Goal: Information Seeking & Learning: Compare options

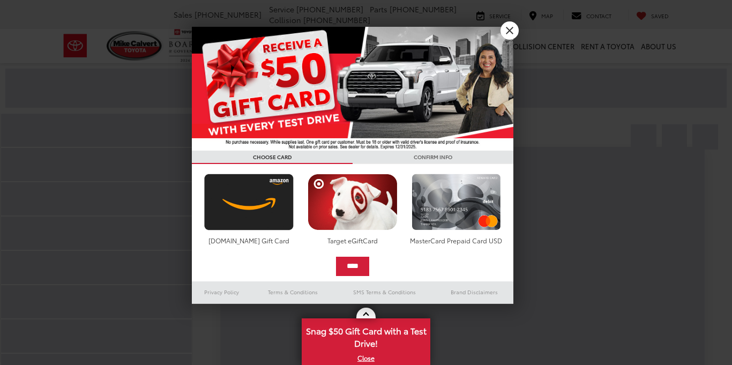
scroll to position [101, 0]
click at [516, 31] on link "X" at bounding box center [510, 30] width 18 height 18
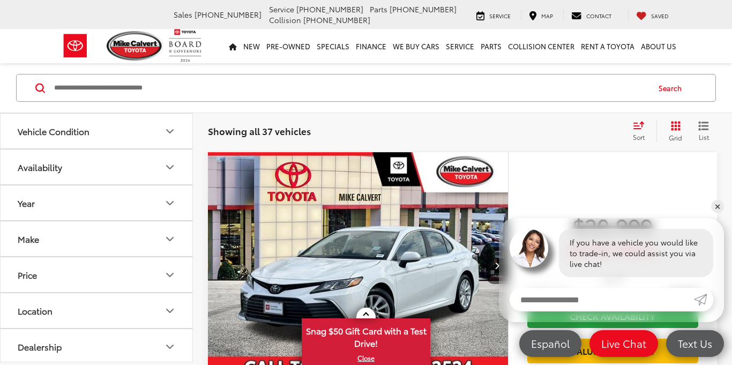
scroll to position [211, 0]
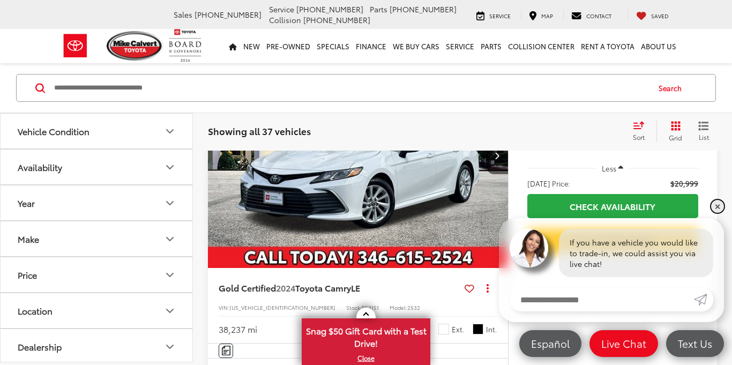
click at [718, 211] on link "✕" at bounding box center [718, 206] width 13 height 13
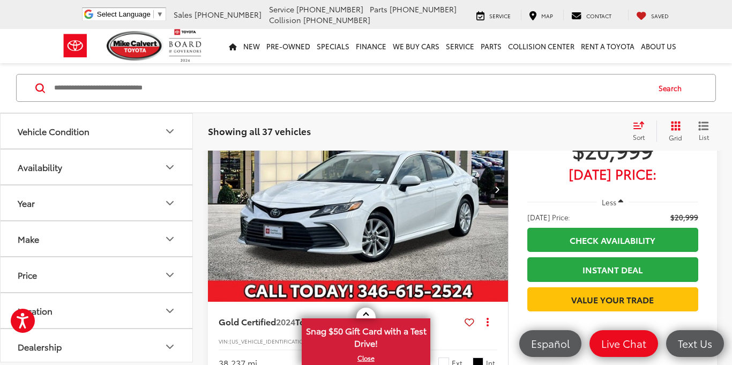
scroll to position [0, 1]
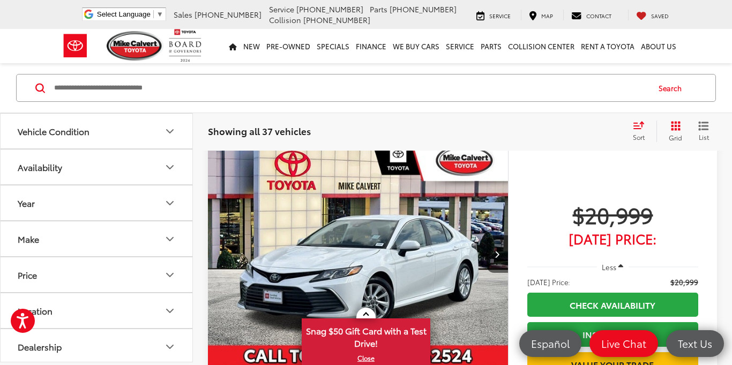
click at [630, 224] on span "$20,999" at bounding box center [613, 214] width 171 height 27
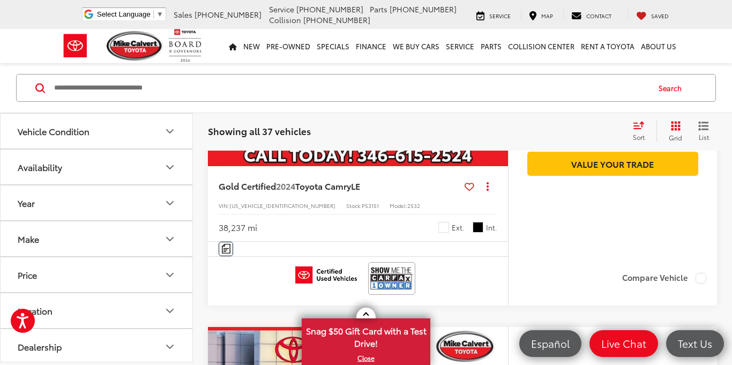
scroll to position [313, 0]
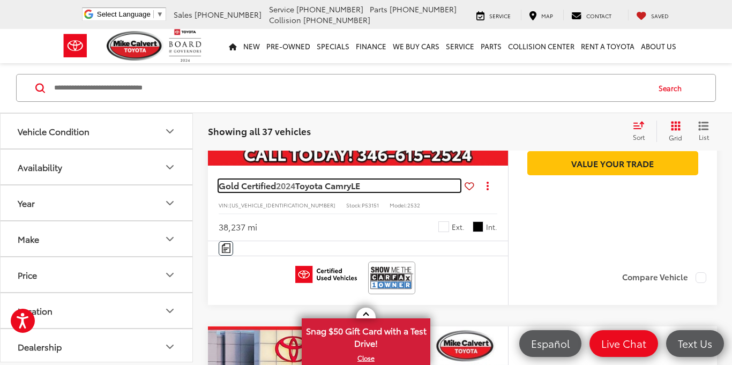
click at [356, 191] on span "LE" at bounding box center [355, 185] width 9 height 12
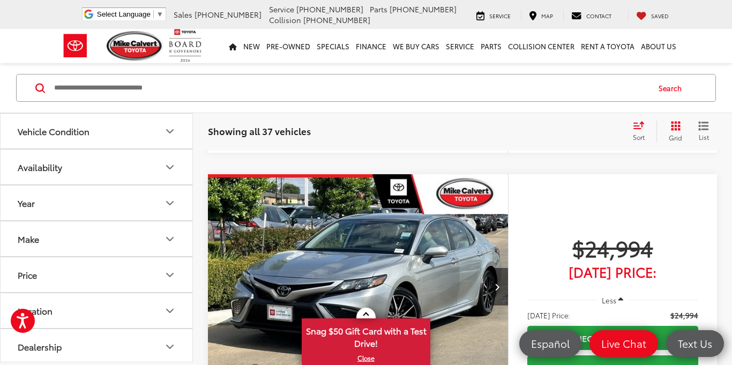
scroll to position [1191, 0]
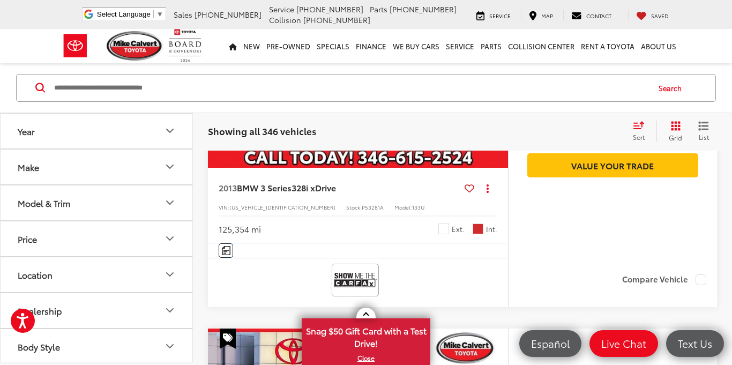
scroll to position [2234, 0]
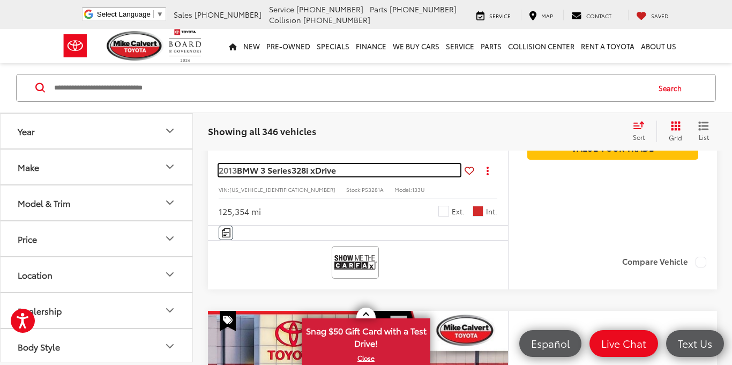
click at [282, 176] on span "BMW 3 Series" at bounding box center [264, 170] width 55 height 12
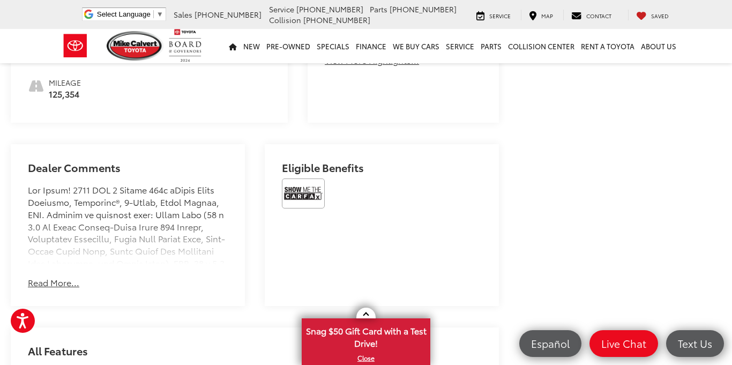
scroll to position [598, 0]
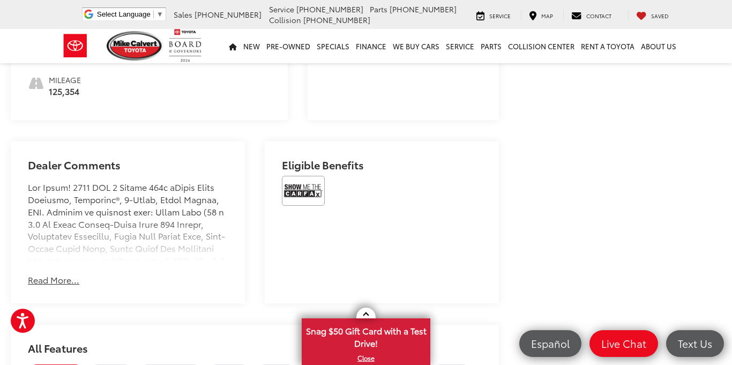
click at [51, 274] on button "Read More..." at bounding box center [53, 280] width 51 height 12
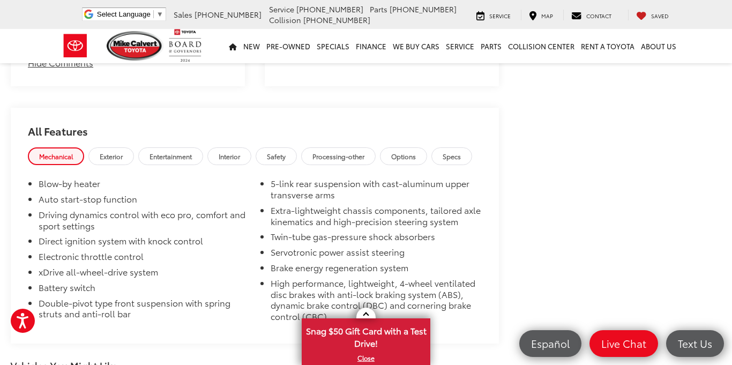
scroll to position [1655, 0]
click at [115, 150] on span "Exterior" at bounding box center [111, 154] width 23 height 9
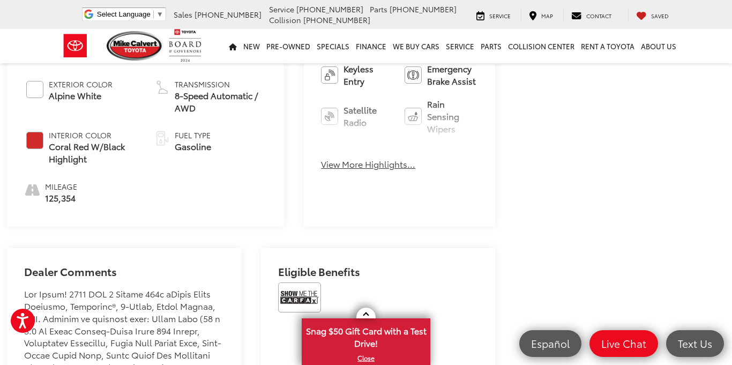
scroll to position [495, 5]
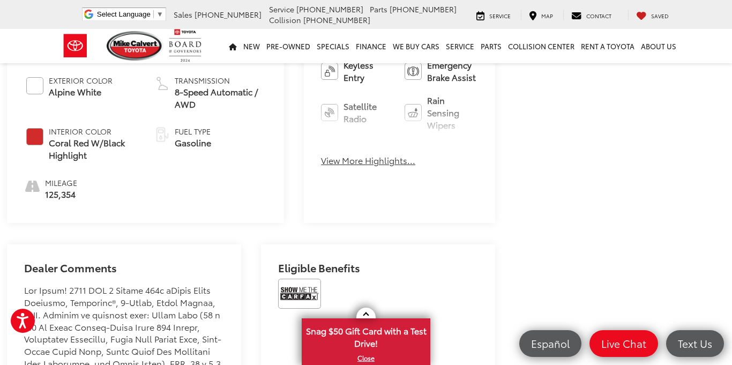
click at [321, 154] on button "View More Highlights..." at bounding box center [368, 160] width 94 height 12
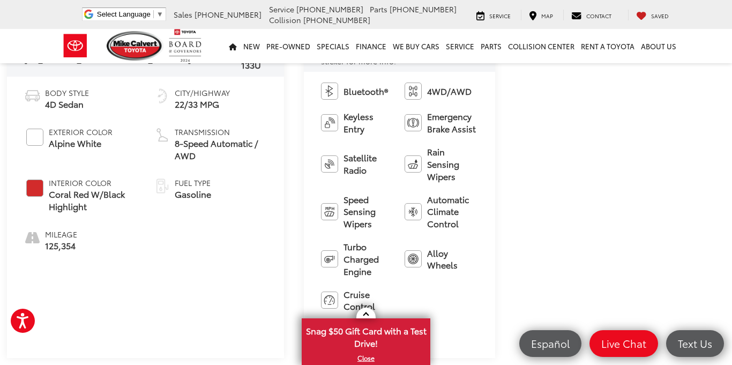
scroll to position [449, 5]
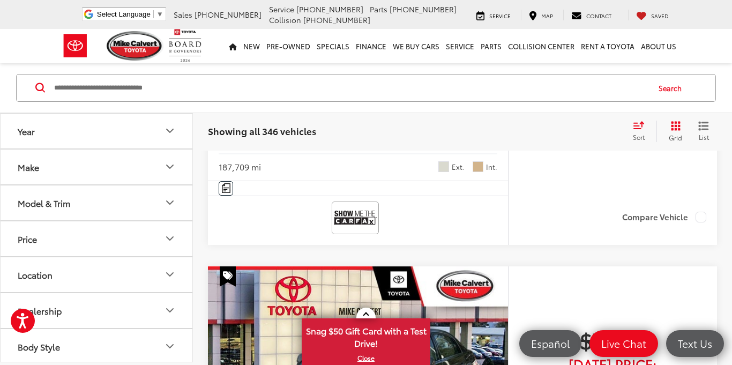
scroll to position [1508, 0]
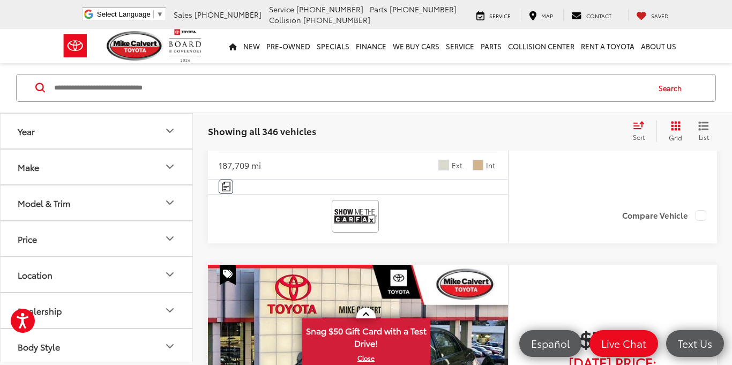
click at [642, 128] on icon "Select sort value" at bounding box center [639, 125] width 12 height 8
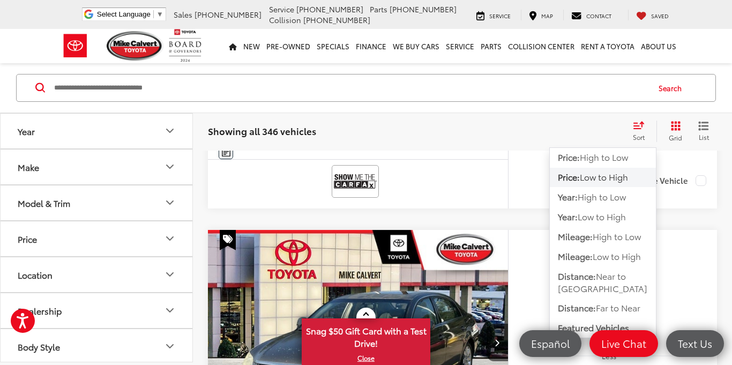
scroll to position [1539, 0]
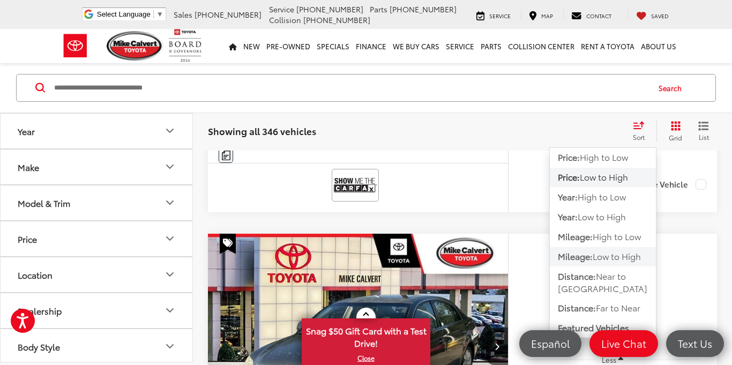
click at [631, 261] on span "Low to High" at bounding box center [617, 256] width 48 height 12
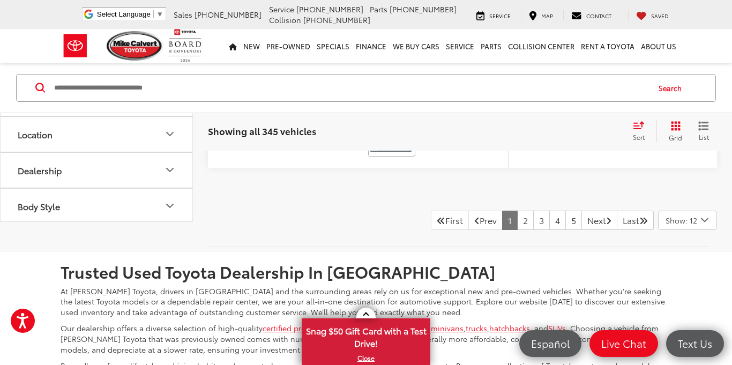
scroll to position [4648, 0]
click at [637, 231] on link "Last" at bounding box center [635, 220] width 37 height 19
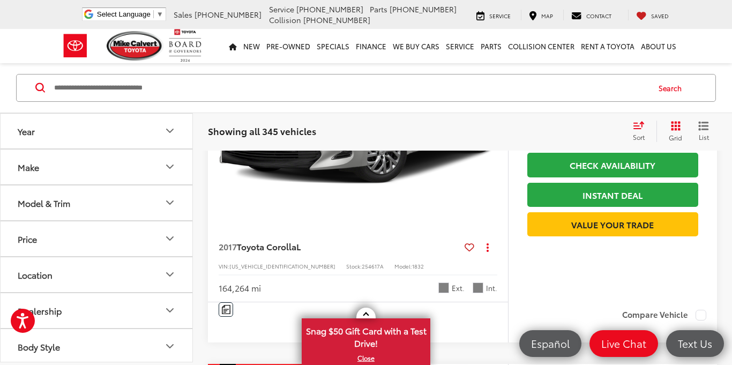
scroll to position [680, 0]
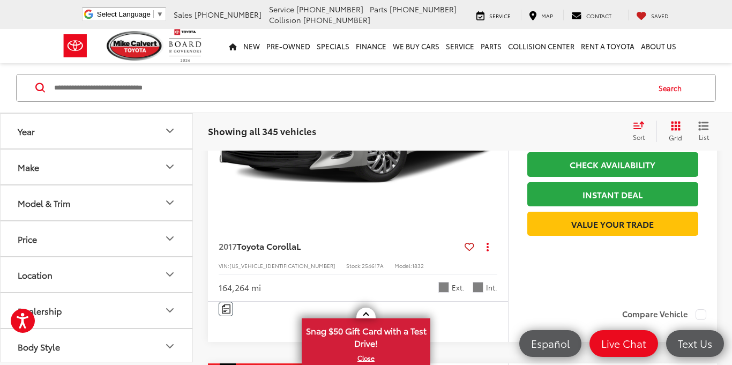
click at [357, 238] on div "2017 Toyota Corolla L Copy Link Share Print View Details VIN: 5YFBURHE9HP695534…" at bounding box center [358, 263] width 300 height 75
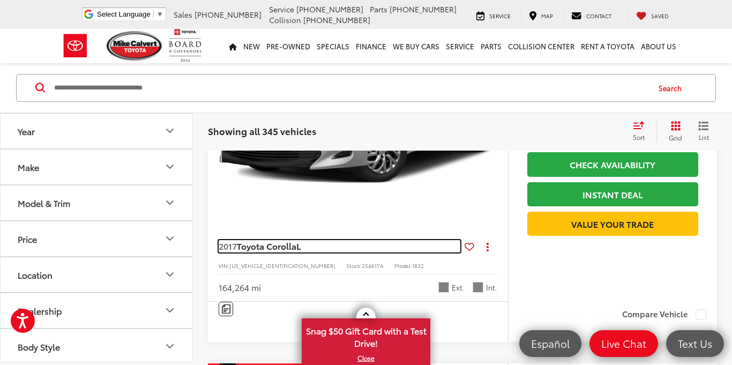
click at [290, 249] on span "Toyota Corolla" at bounding box center [267, 246] width 60 height 12
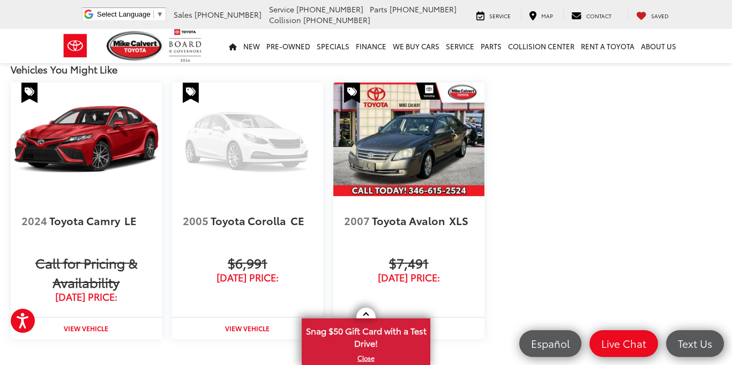
scroll to position [1092, 0]
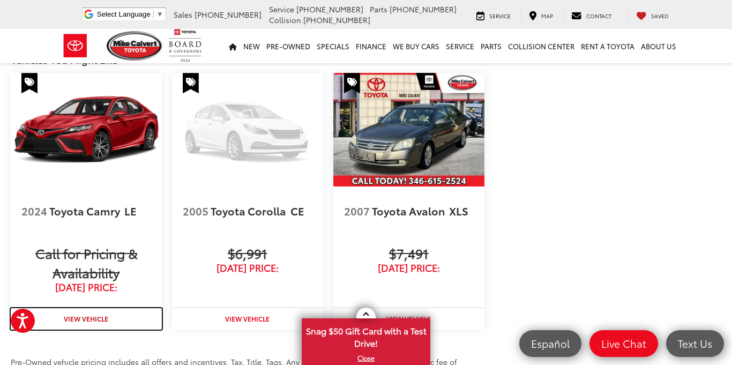
click at [93, 314] on strong "View Vehicle" at bounding box center [86, 318] width 45 height 9
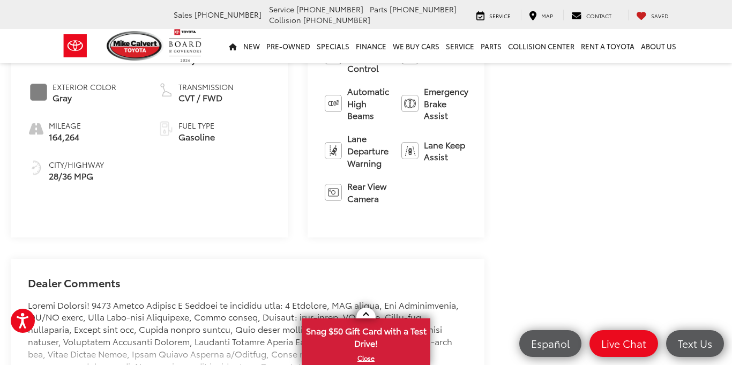
scroll to position [491, 0]
